Goal: Transaction & Acquisition: Purchase product/service

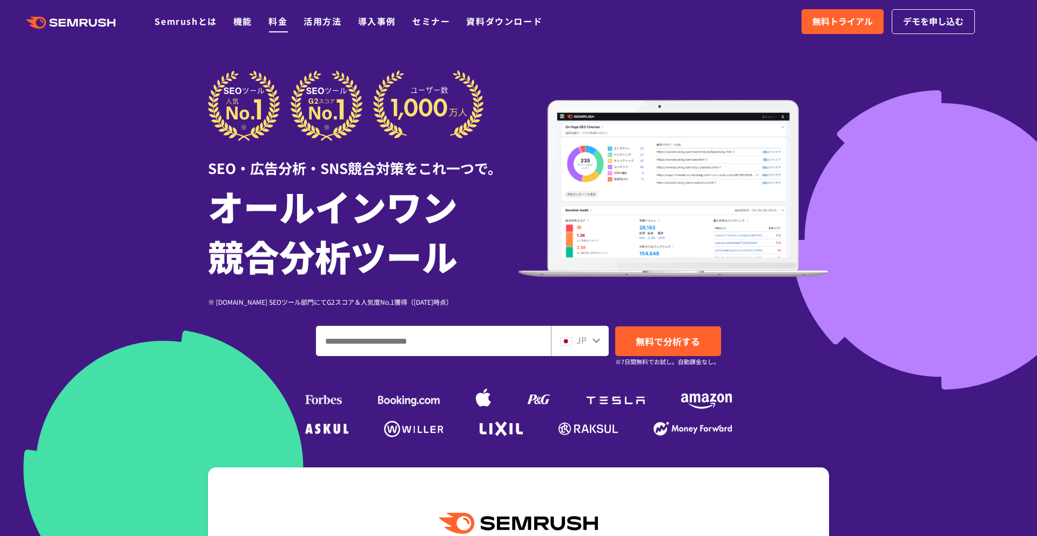
click at [285, 17] on link "料金" at bounding box center [277, 21] width 19 height 13
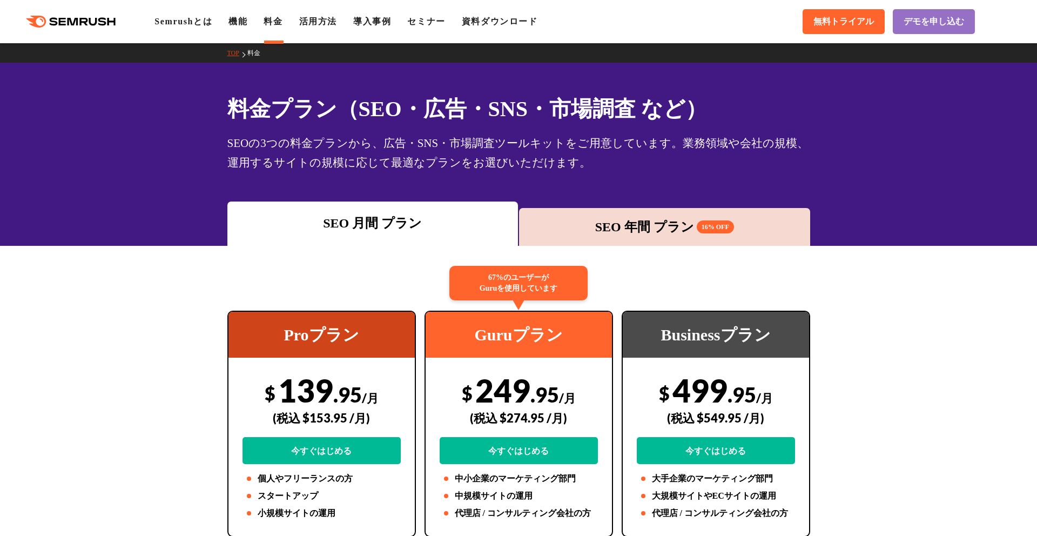
click at [668, 245] on div "SEO 年間 プラン 16% OFF" at bounding box center [664, 227] width 291 height 38
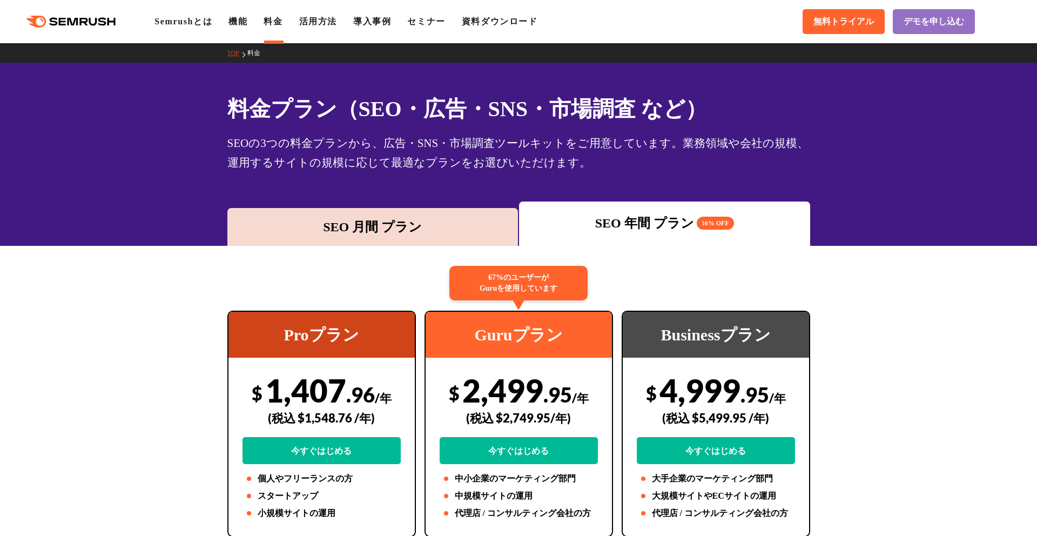
click at [434, 217] on div "SEO 月間 プラン" at bounding box center [373, 226] width 280 height 19
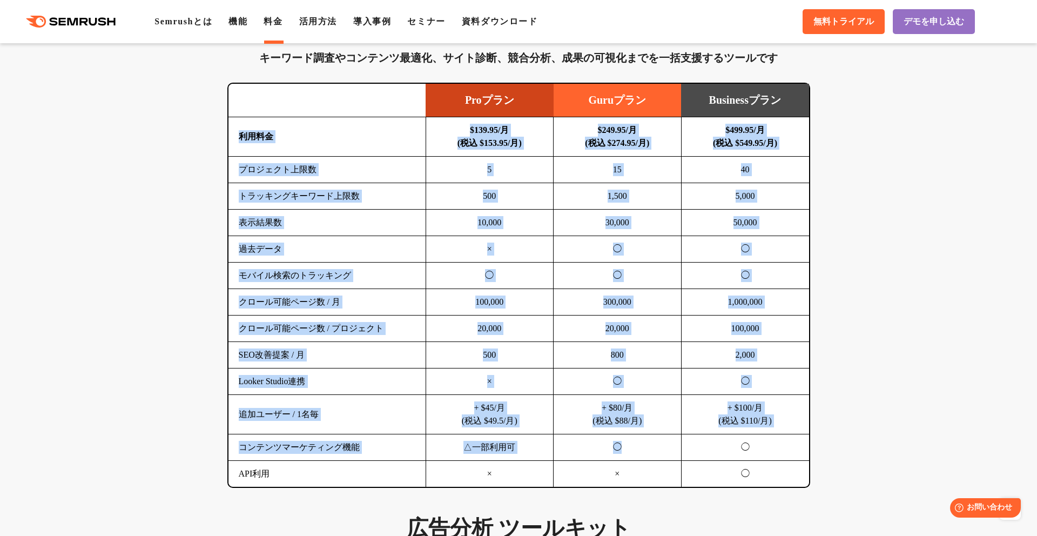
drag, startPoint x: 242, startPoint y: 133, endPoint x: 671, endPoint y: 460, distance: 539.1
click at [671, 459] on tbody "利用料金 $139.95/月 (税込 $153.95/月) $249.95/月 (税込 $274.95/月) $499.95/月 (税込 $549.95/月)…" at bounding box center [518, 302] width 581 height 370
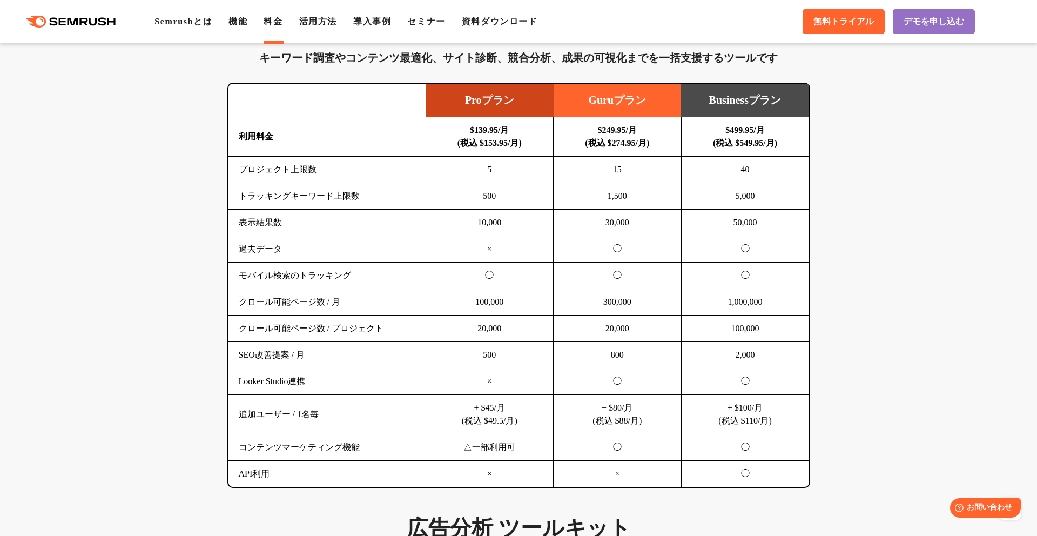
click at [667, 476] on td "×" at bounding box center [618, 474] width 128 height 26
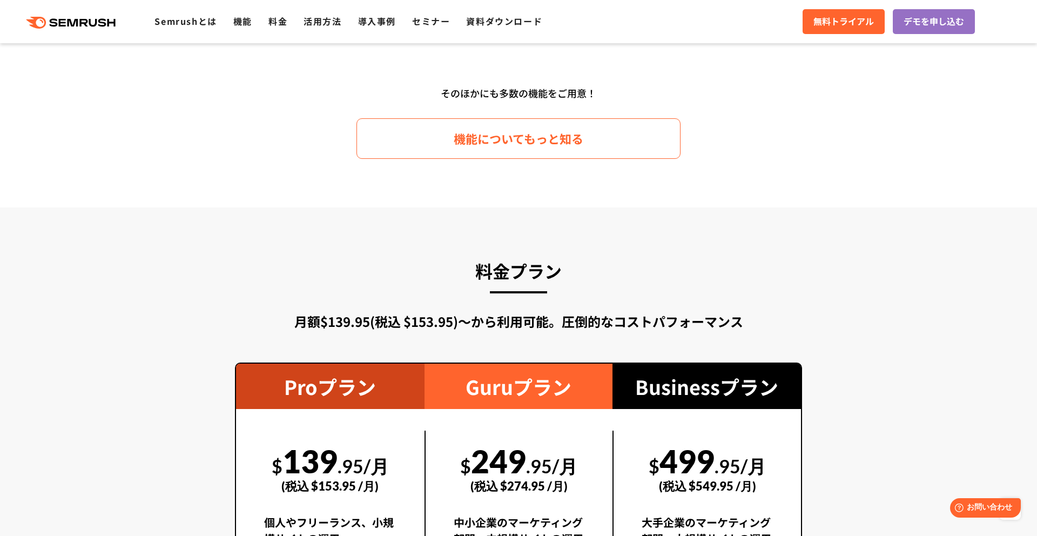
scroll to position [1227, 0]
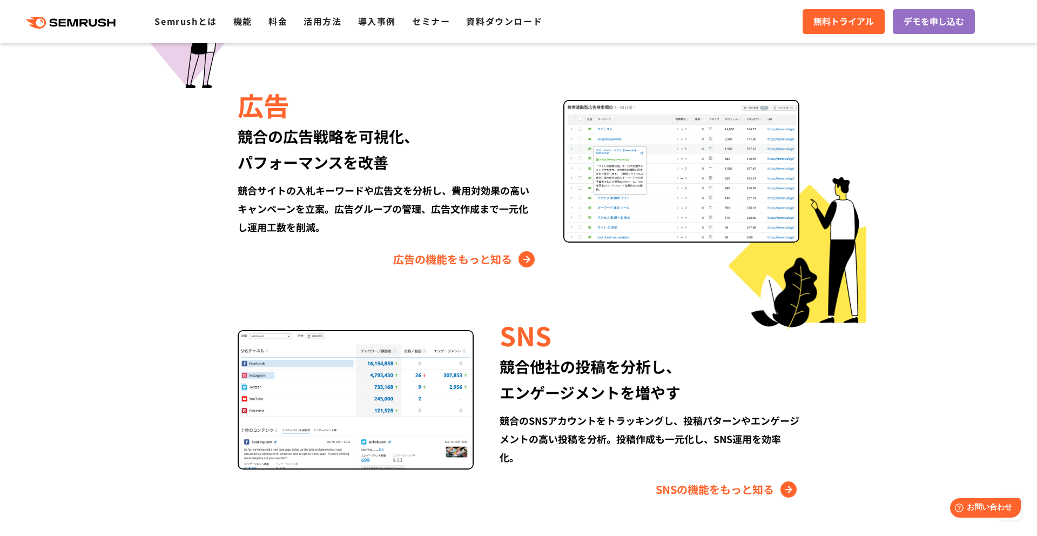
click at [408, 349] on img at bounding box center [356, 399] width 236 height 139
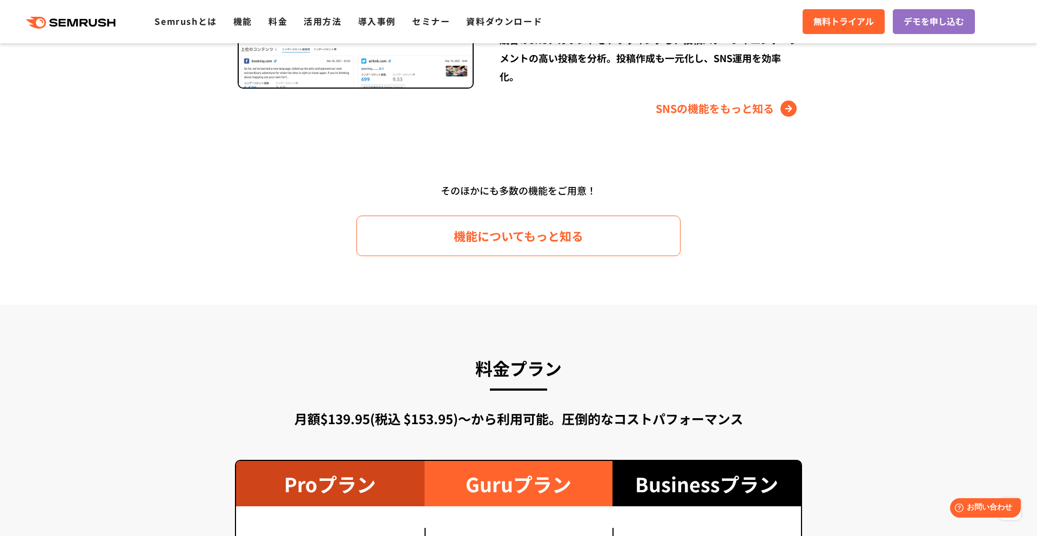
scroll to position [1730, 0]
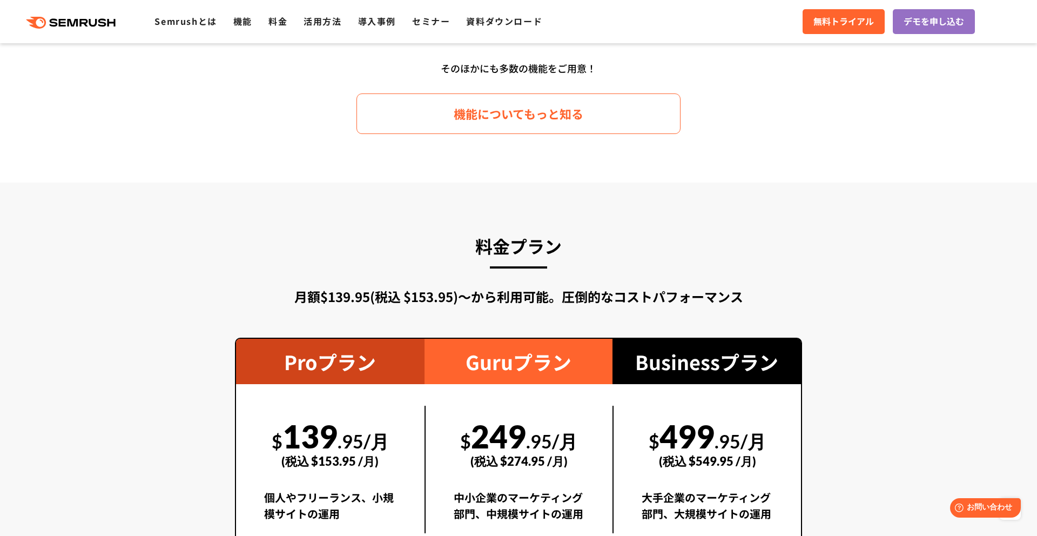
click at [342, 351] on div "Proプラン" at bounding box center [330, 361] width 188 height 45
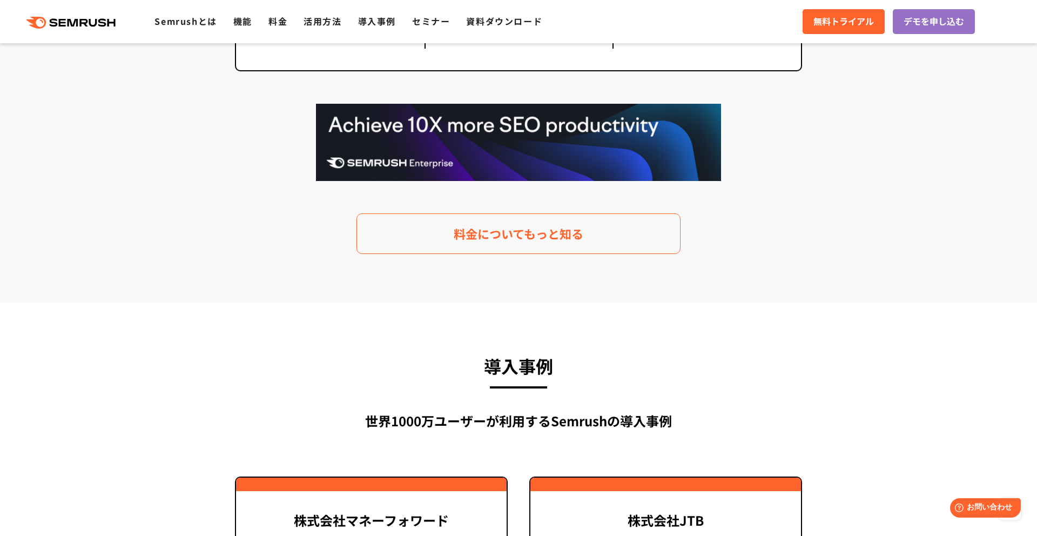
scroll to position [2302, 0]
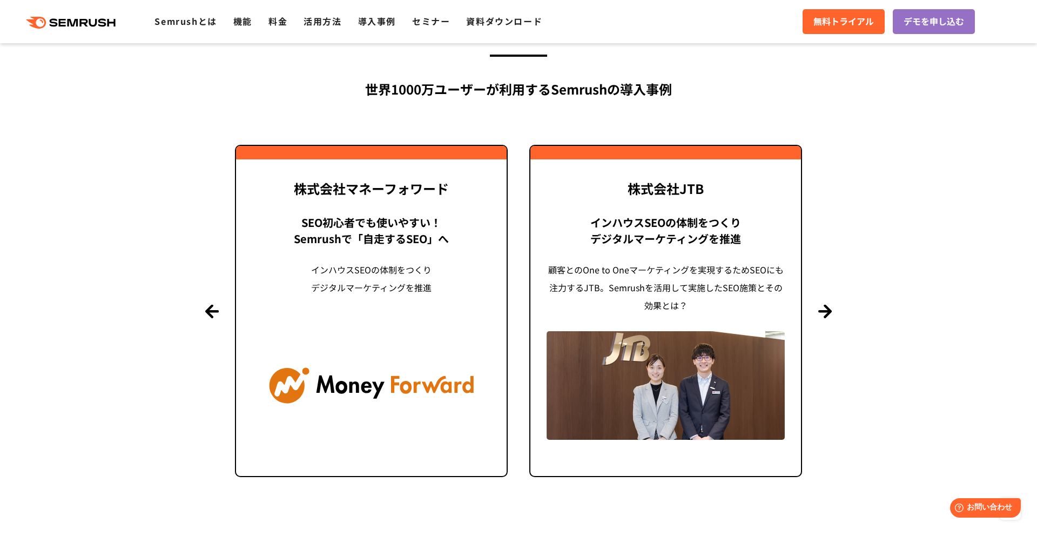
scroll to position [2505, 0]
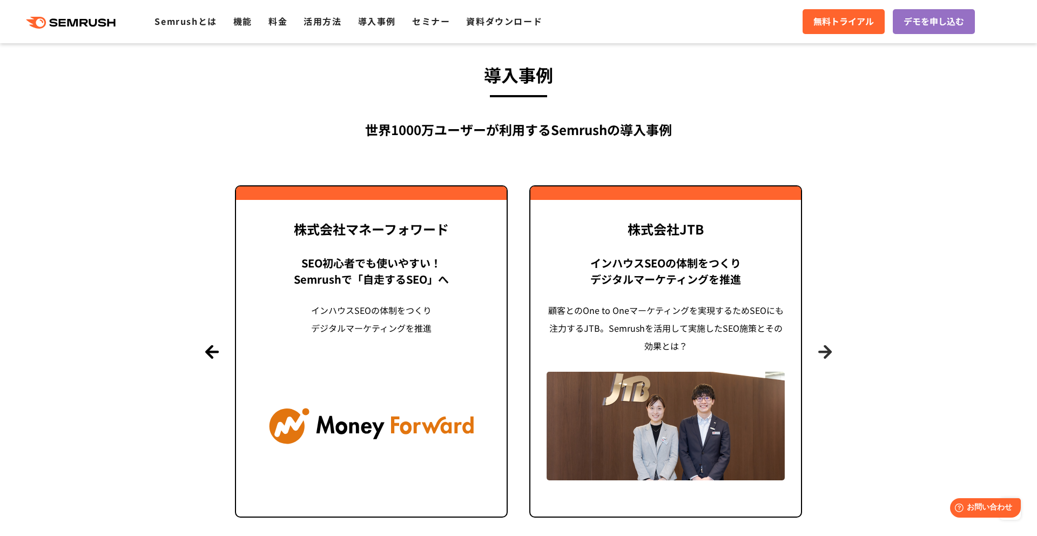
click at [824, 345] on button "Next" at bounding box center [825, 352] width 14 height 14
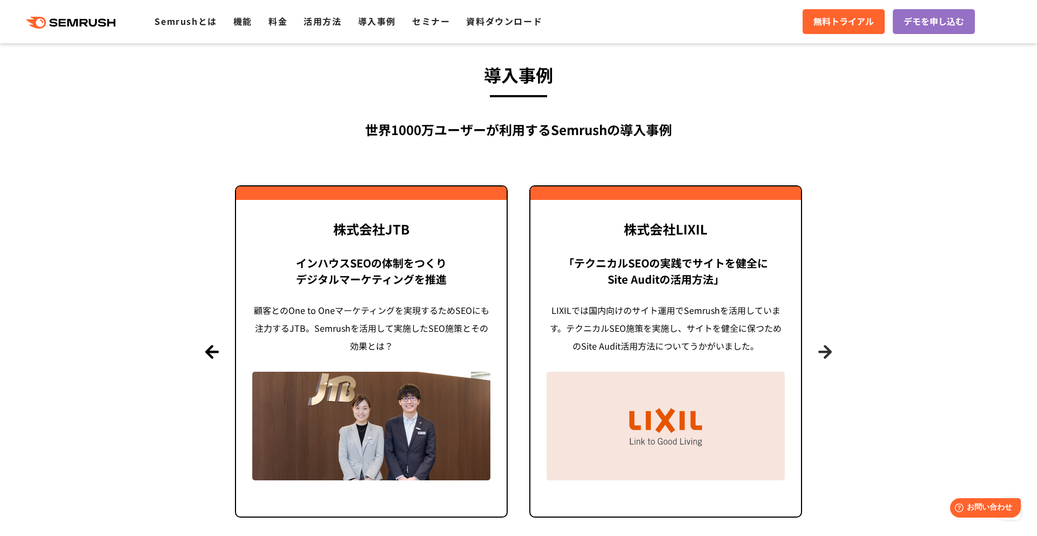
click at [824, 345] on button "Next" at bounding box center [825, 352] width 14 height 14
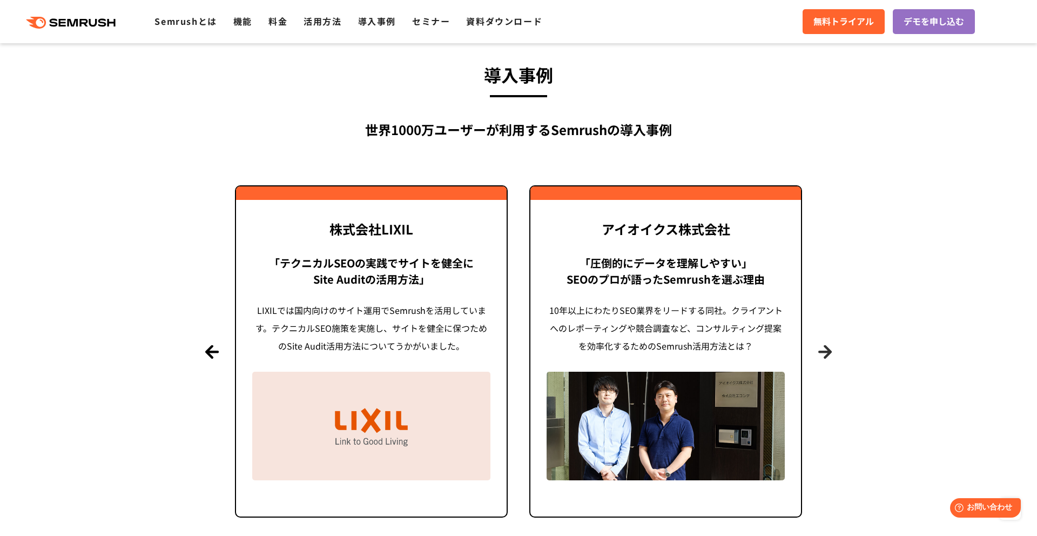
click at [824, 345] on button "Next" at bounding box center [825, 352] width 14 height 14
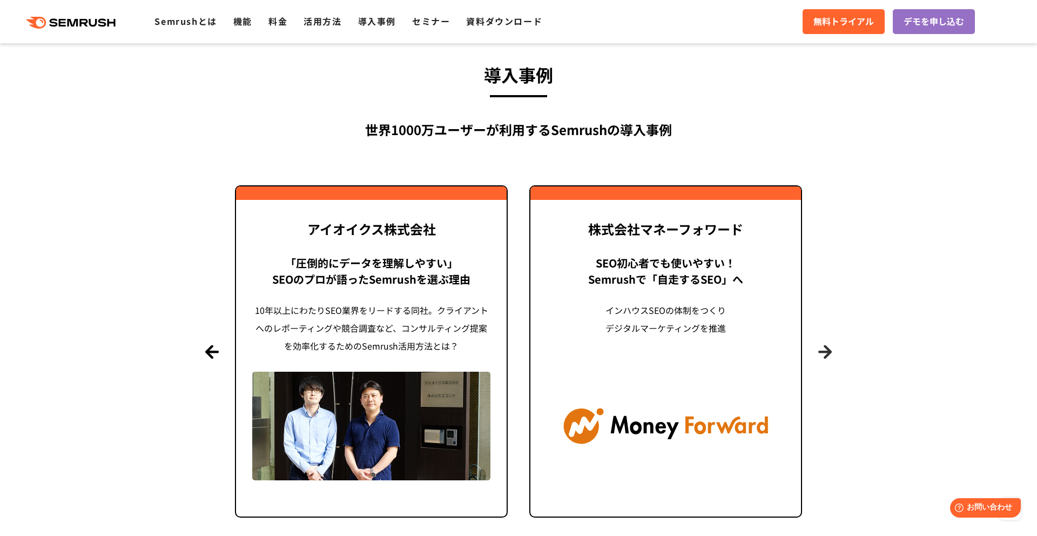
click at [821, 345] on button "Next" at bounding box center [825, 352] width 14 height 14
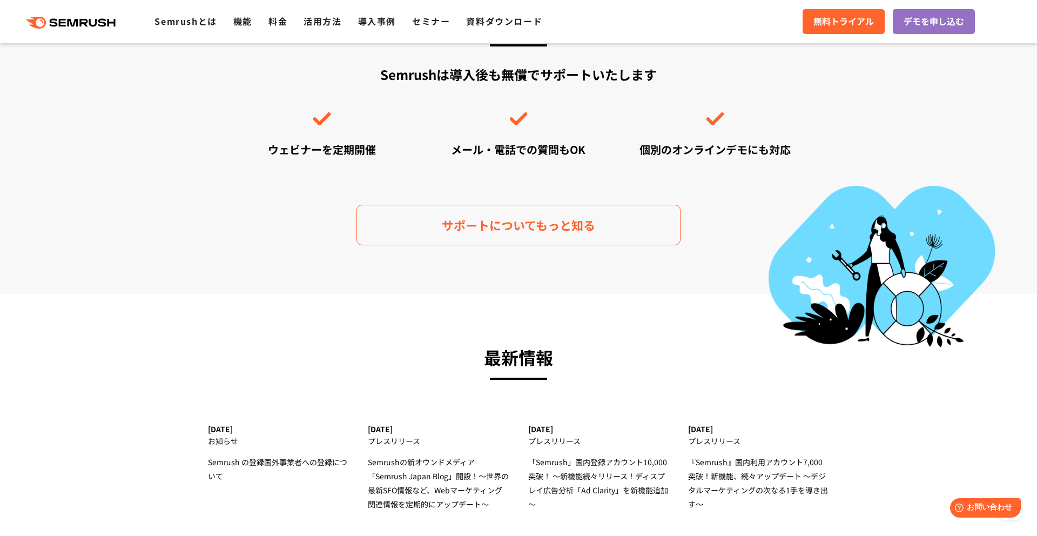
scroll to position [3259, 0]
